Goal: Task Accomplishment & Management: Use online tool/utility

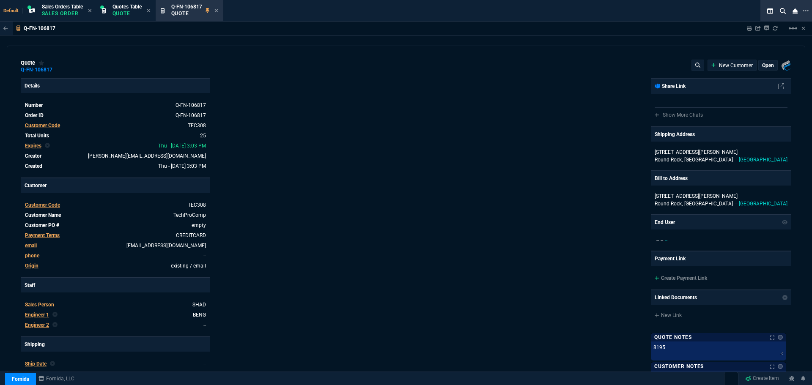
select select "4: SHAD"
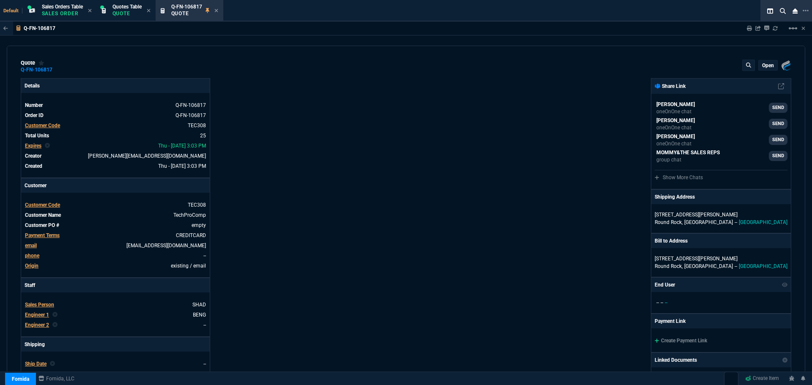
type input "25"
type input "2140"
type input "27"
type input "400"
type input "27"
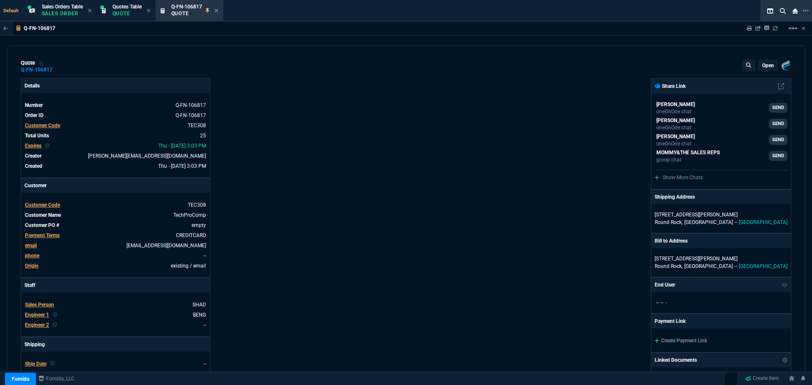
type input "354"
type input "66"
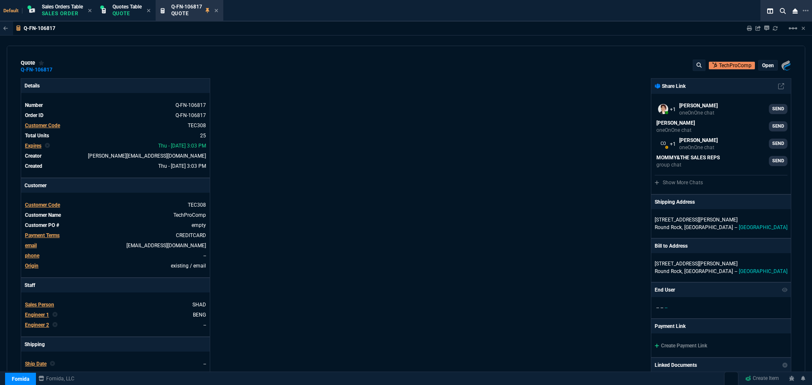
click at [763, 67] on p "open" at bounding box center [768, 65] width 12 height 7
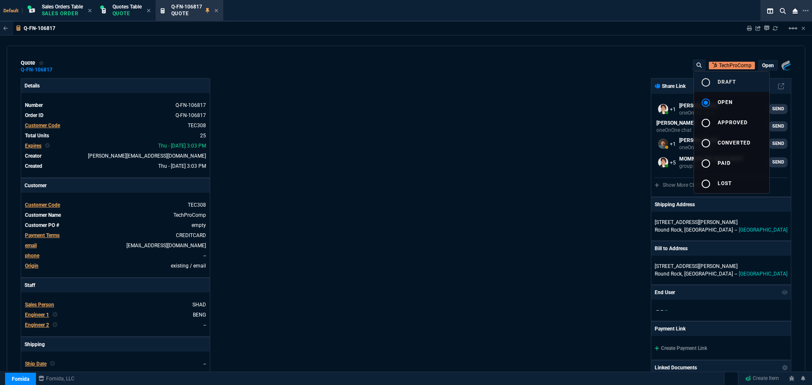
click at [709, 79] on mat-icon "radio_button_unchecked" at bounding box center [706, 82] width 10 height 10
click at [442, 177] on div at bounding box center [406, 192] width 812 height 385
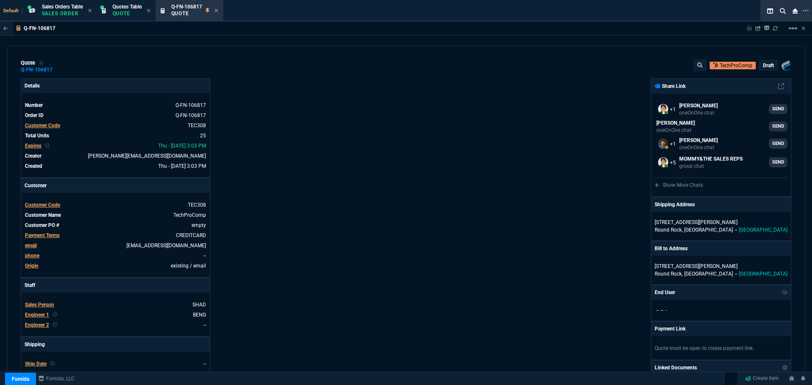
type input "25"
type input "2140"
type input "27"
type input "400"
type input "27"
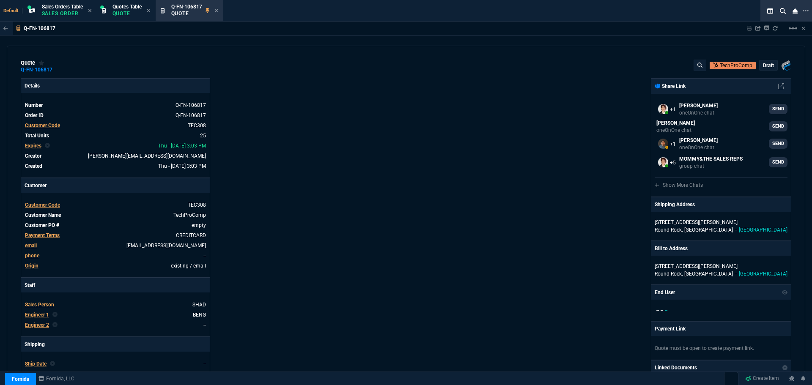
type input "354"
type input "66"
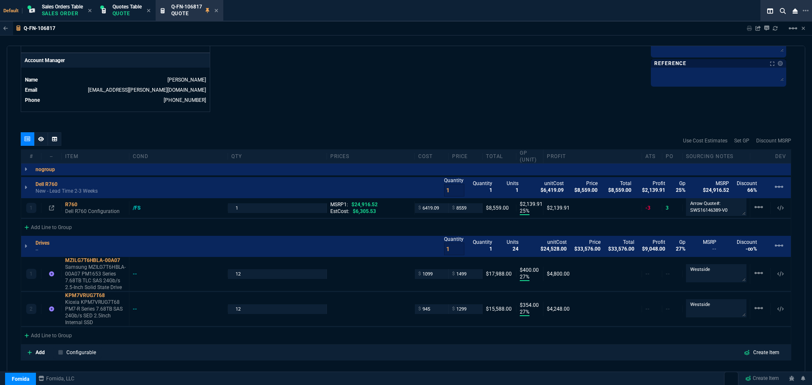
scroll to position [491, 0]
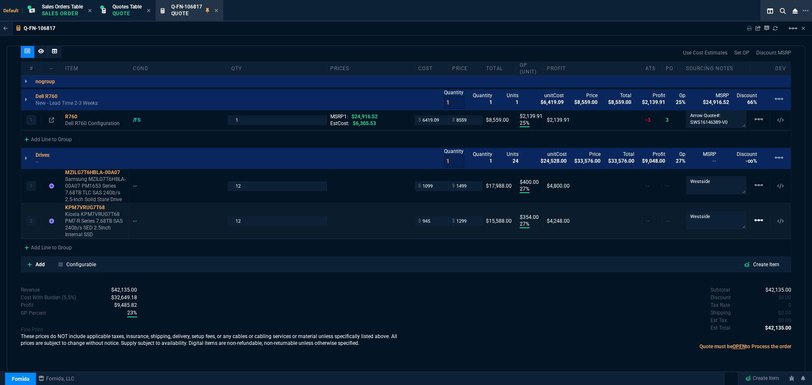
click at [757, 219] on mat-icon "linear_scale" at bounding box center [759, 220] width 10 height 10
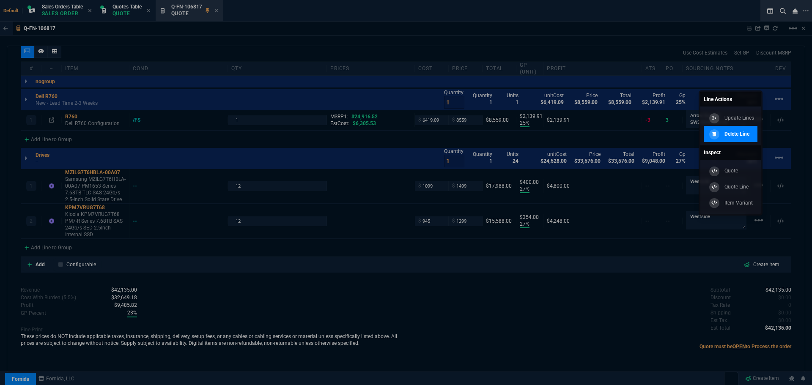
click at [742, 133] on p "Delete Line" at bounding box center [737, 134] width 25 height 8
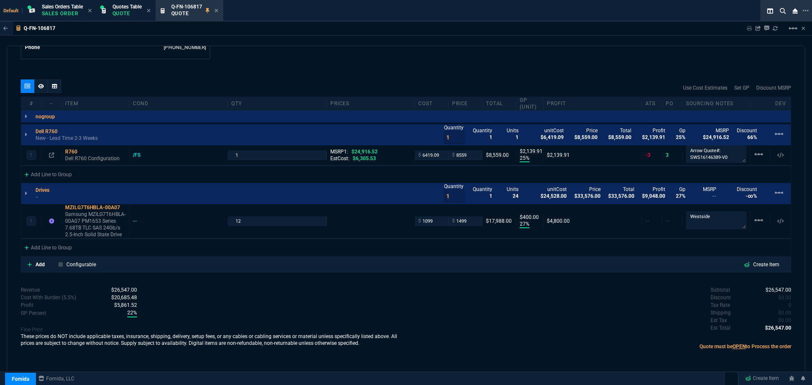
type input "25"
type input "2140"
type input "27"
type input "400"
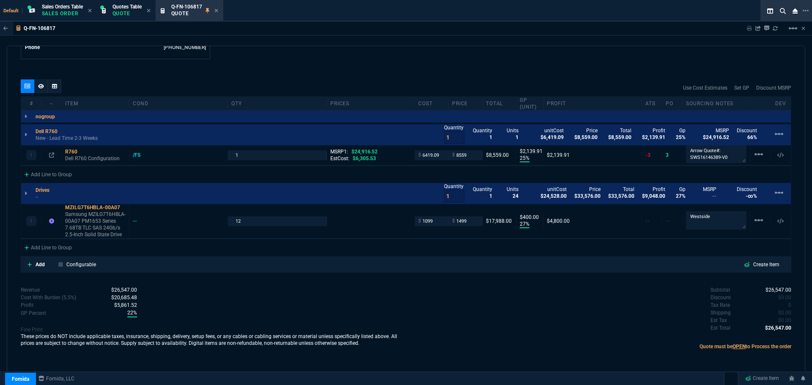
type input "66"
